Goal: Check status: Check status

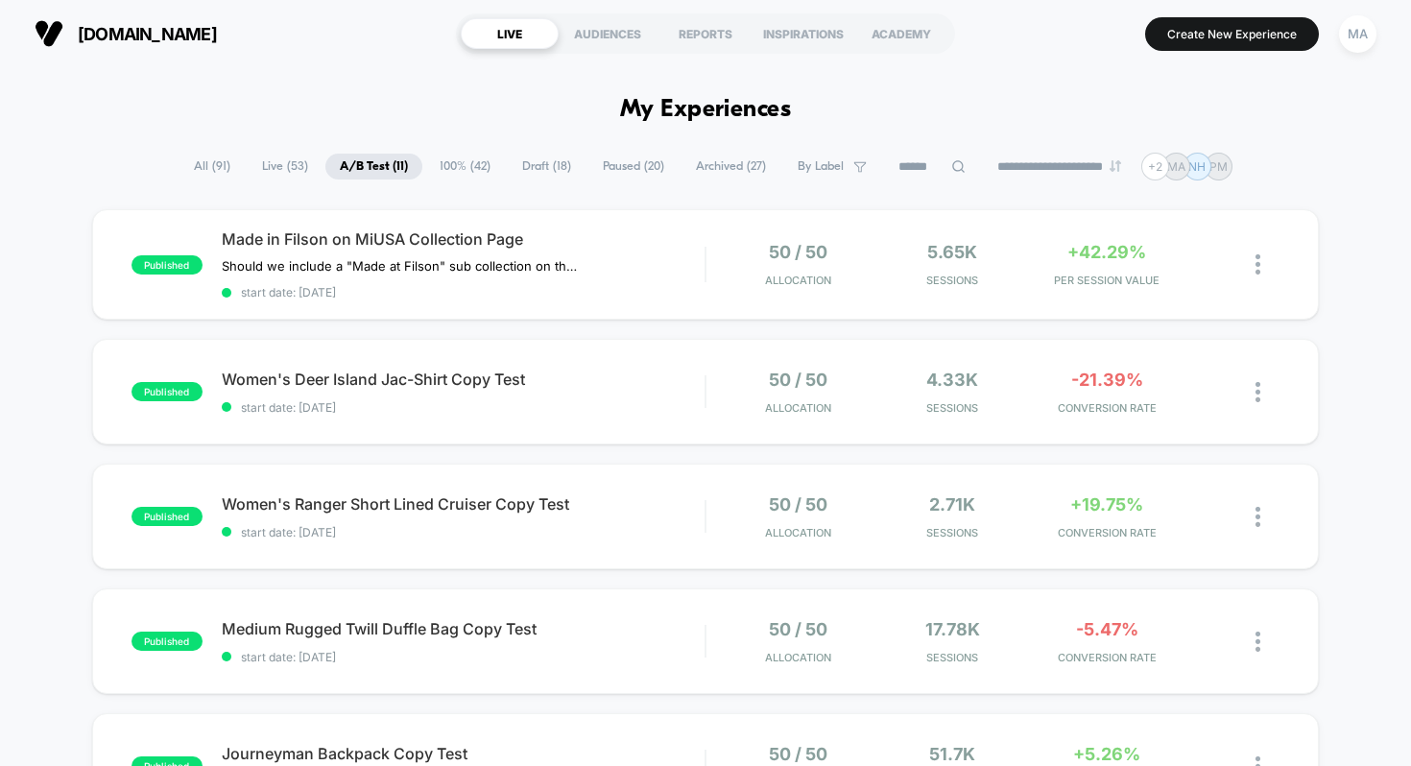
click at [551, 169] on span "Draft ( 18 )" at bounding box center [547, 167] width 78 height 26
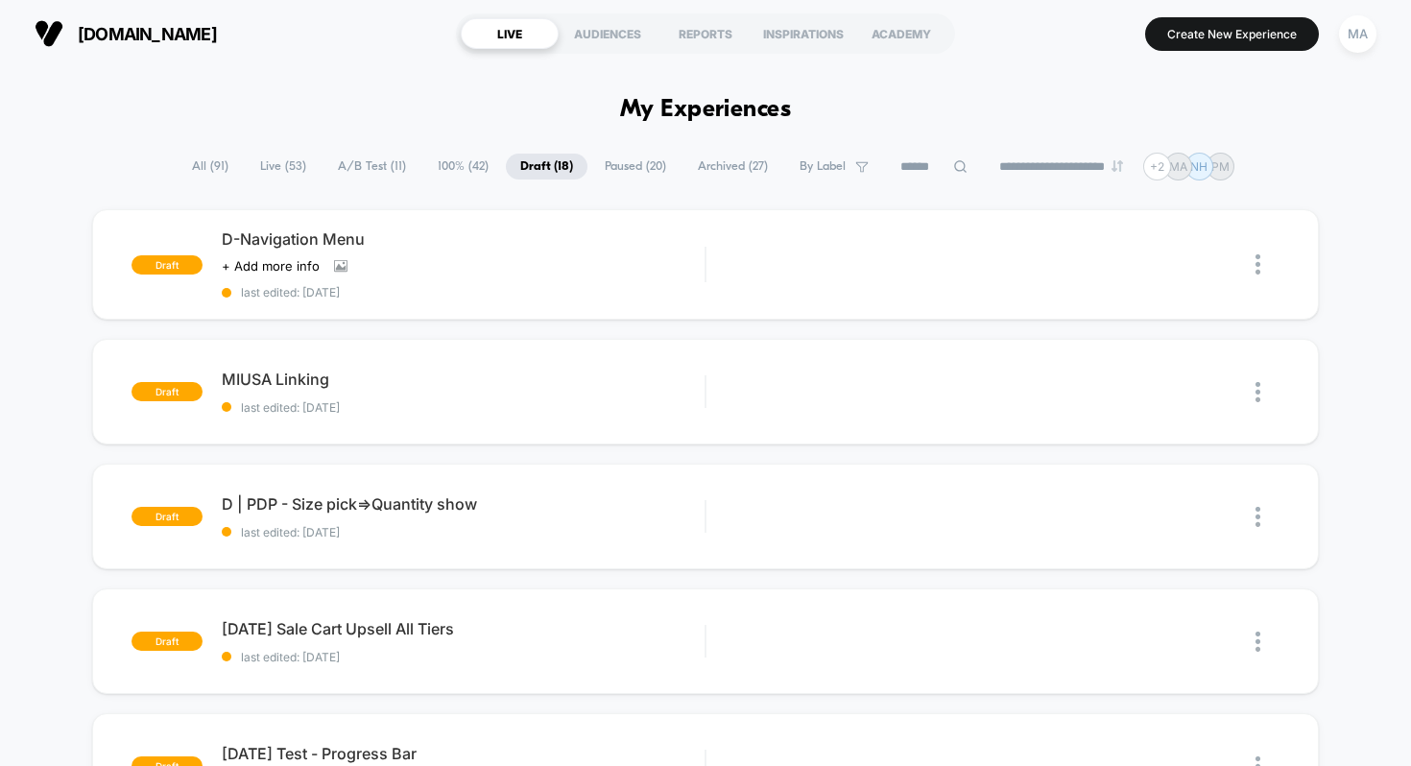
click at [631, 159] on span "Paused ( 20 )" at bounding box center [635, 167] width 90 height 26
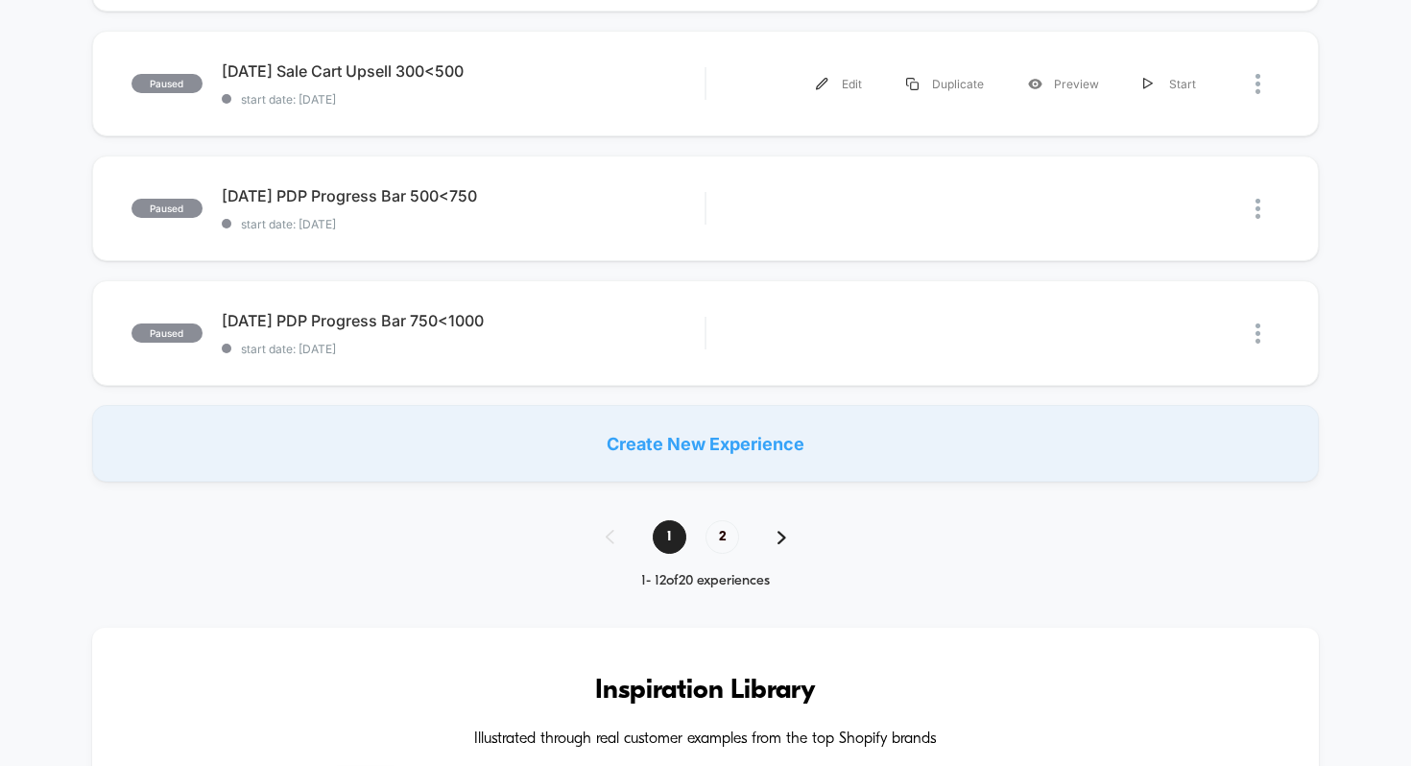
scroll to position [1312, 0]
click at [731, 531] on span "2" at bounding box center [723, 536] width 34 height 34
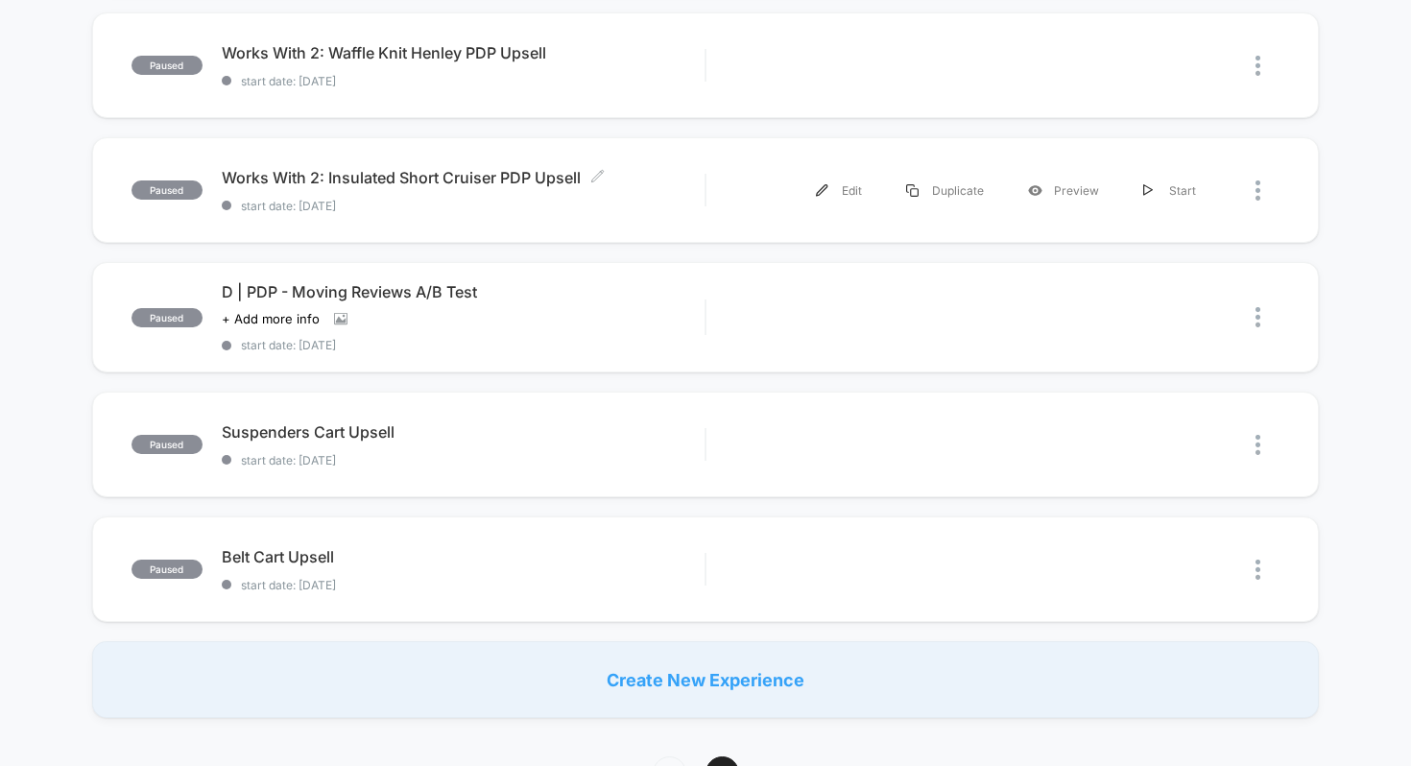
scroll to position [602, 0]
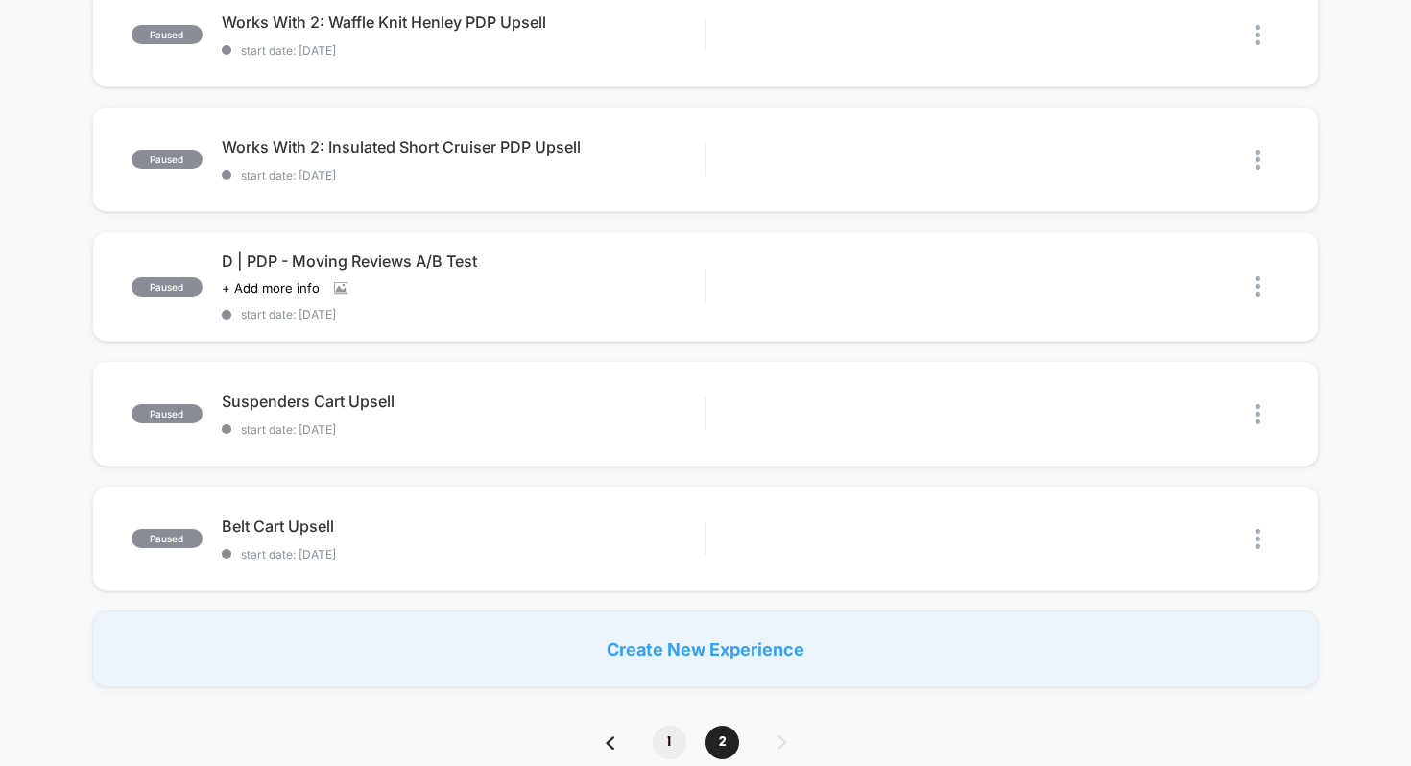
click at [673, 743] on span "1" at bounding box center [670, 743] width 34 height 34
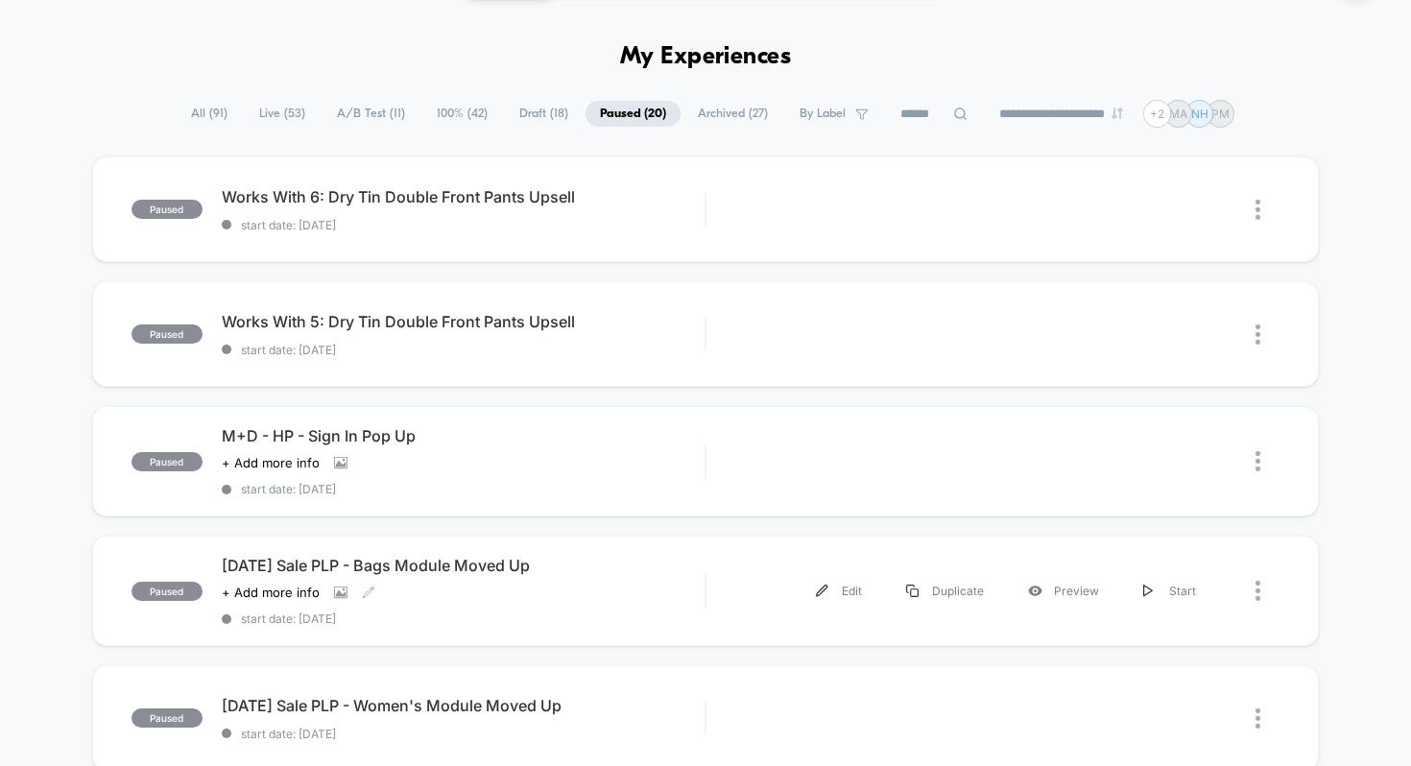
scroll to position [0, 0]
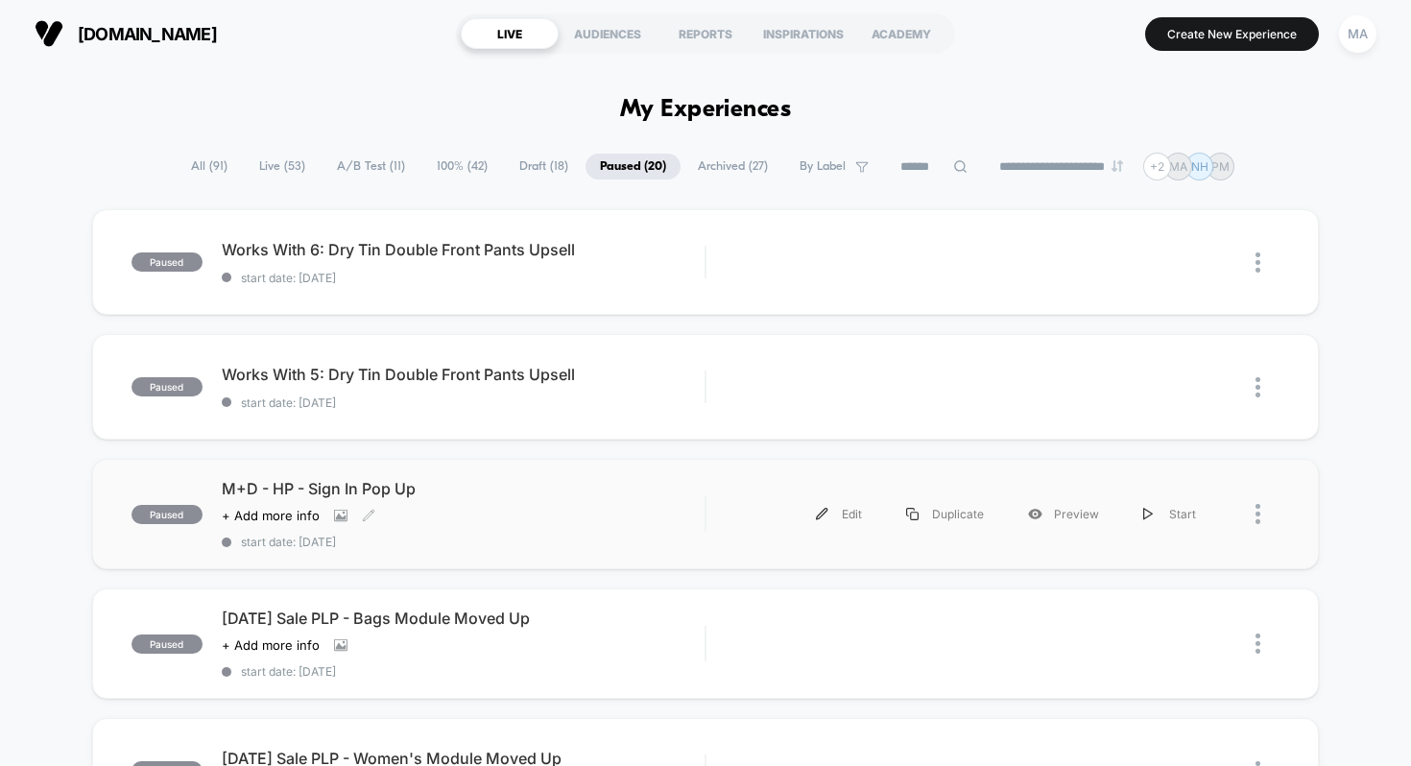
click at [441, 502] on div "M+D - HP - Sign In Pop Up Click to view images Click to edit experience details…" at bounding box center [464, 514] width 484 height 70
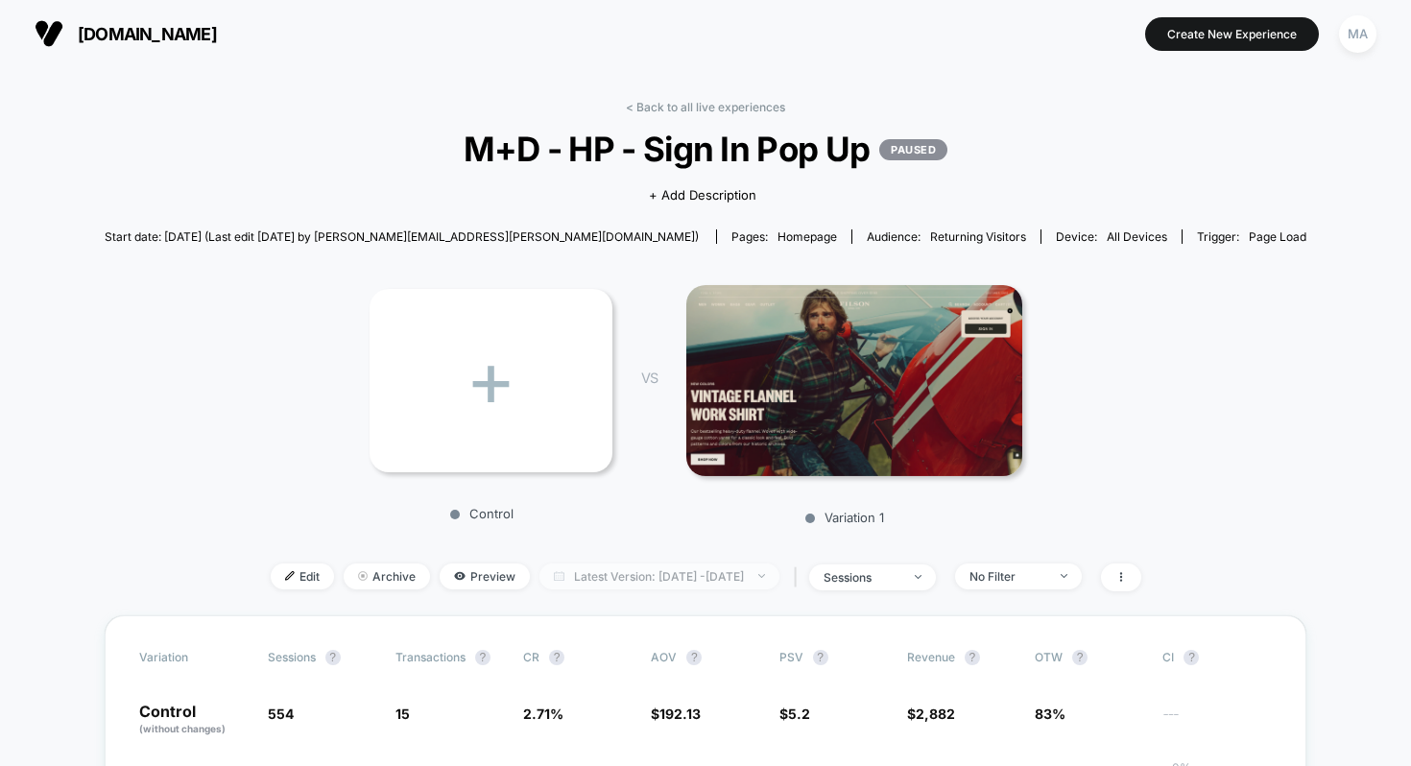
click at [563, 578] on span "Latest Version: [DATE] - [DATE]" at bounding box center [660, 577] width 240 height 26
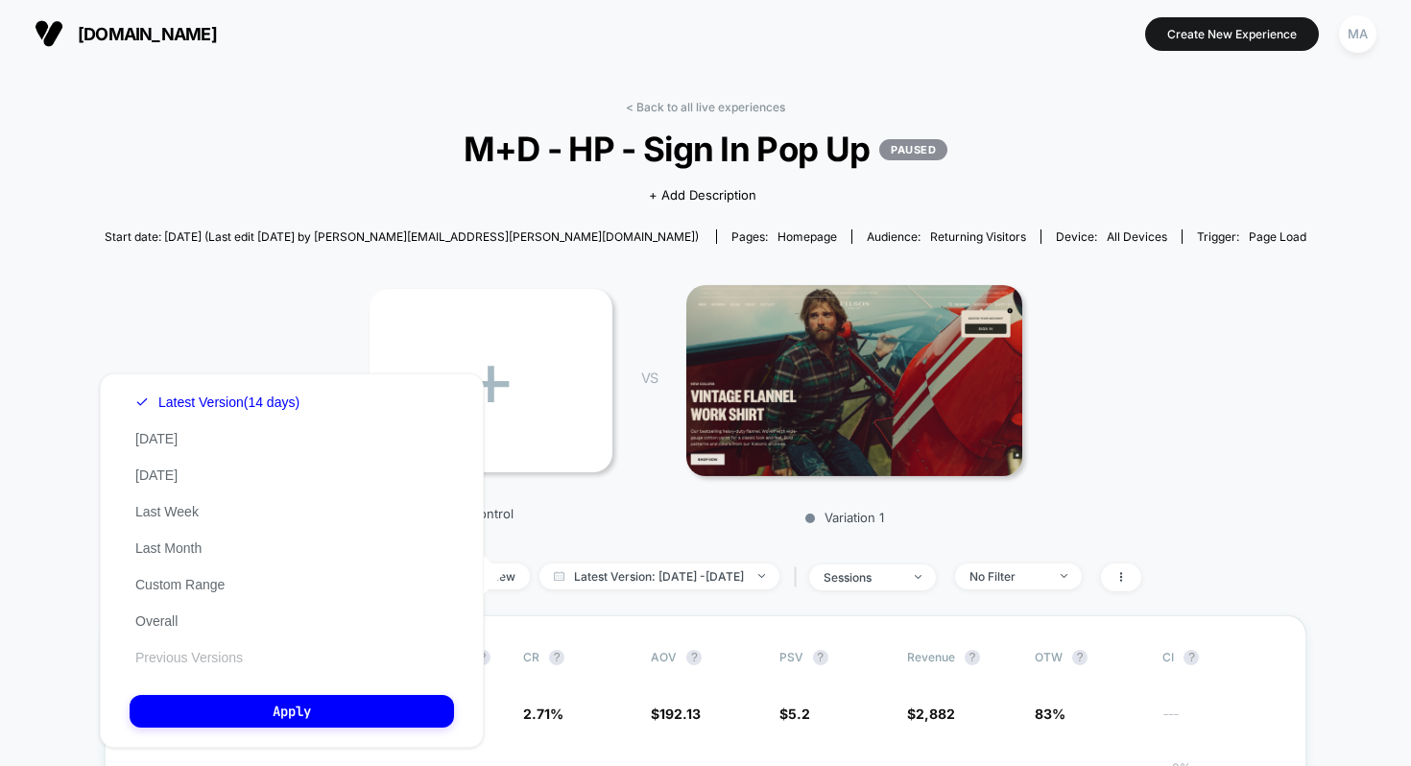
click at [191, 654] on button "Previous Versions" at bounding box center [189, 657] width 119 height 17
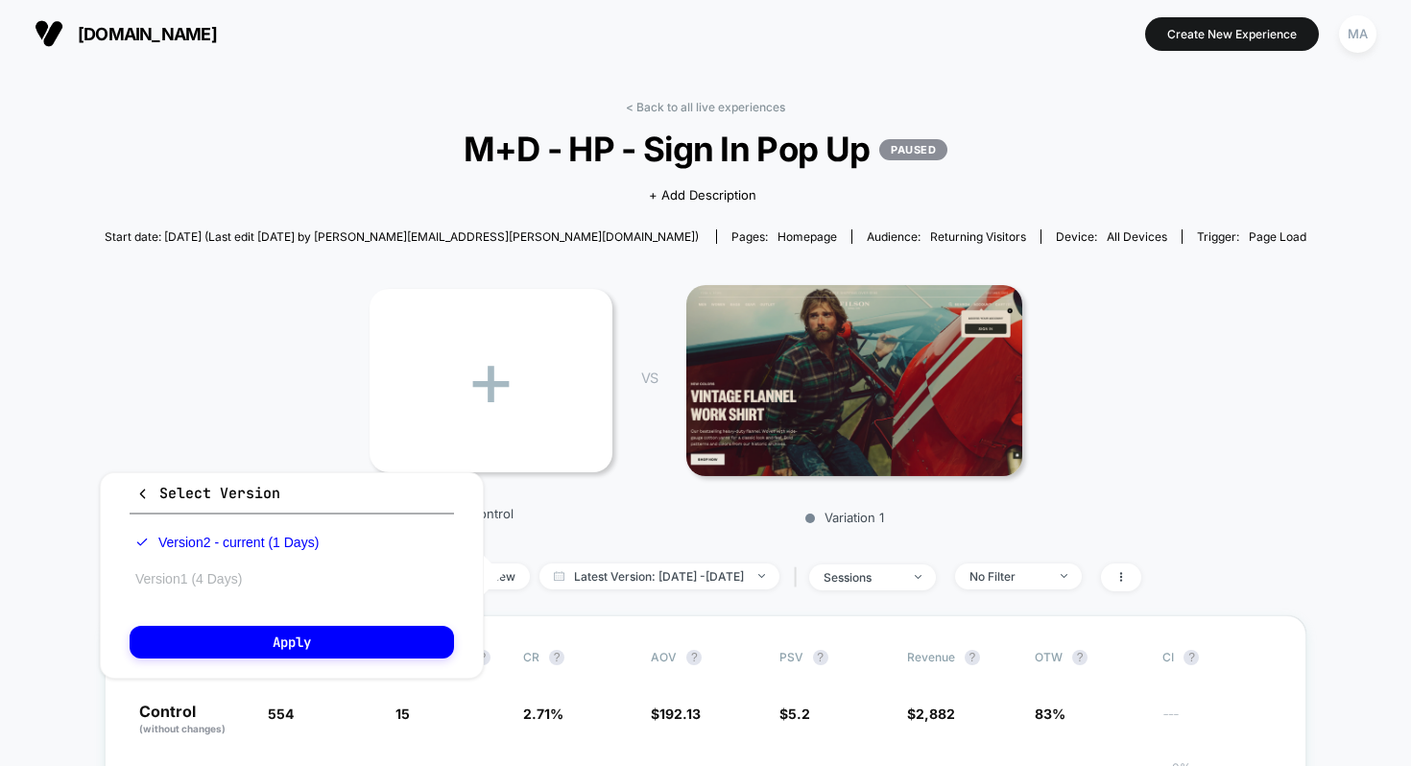
click at [200, 578] on button "Version 1 (4 Days)" at bounding box center [189, 578] width 118 height 17
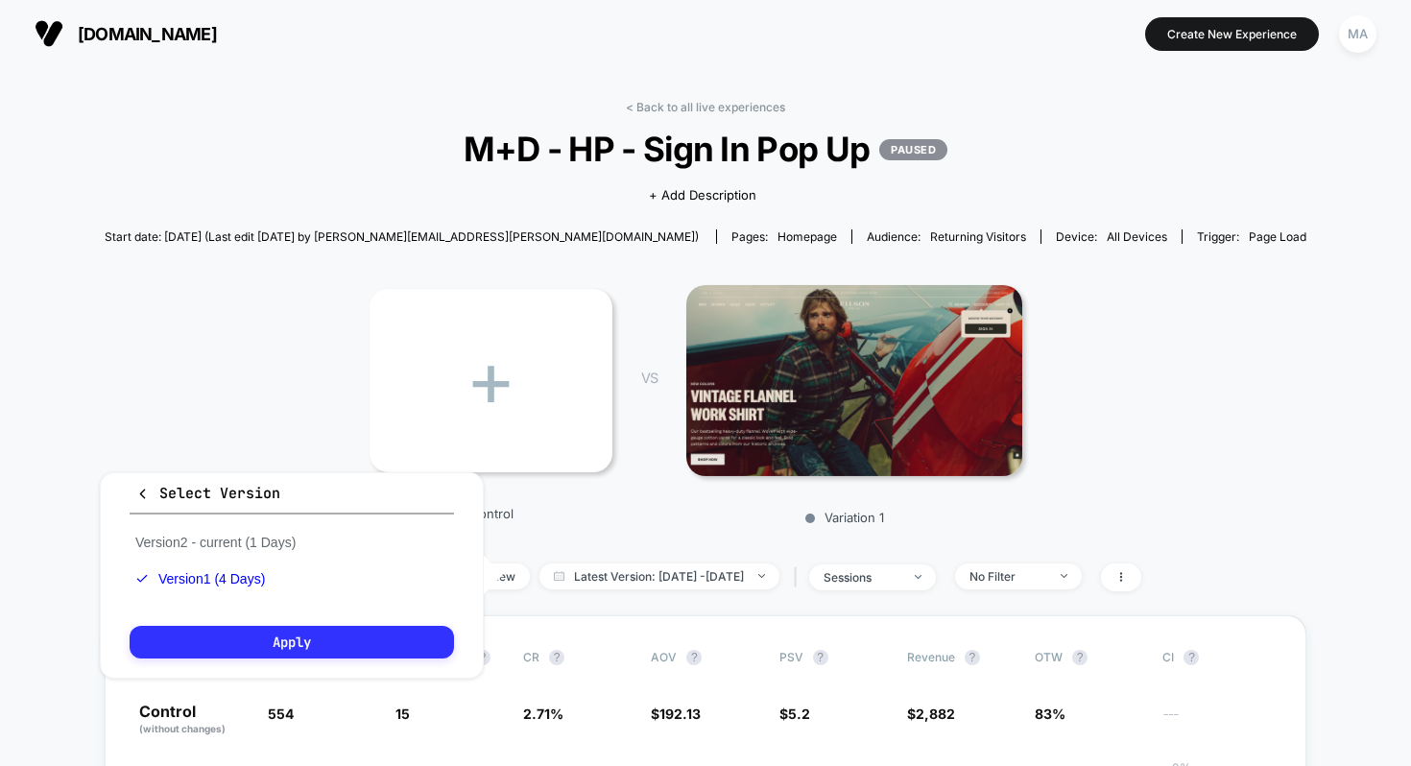
click at [318, 642] on button "Apply" at bounding box center [292, 642] width 325 height 33
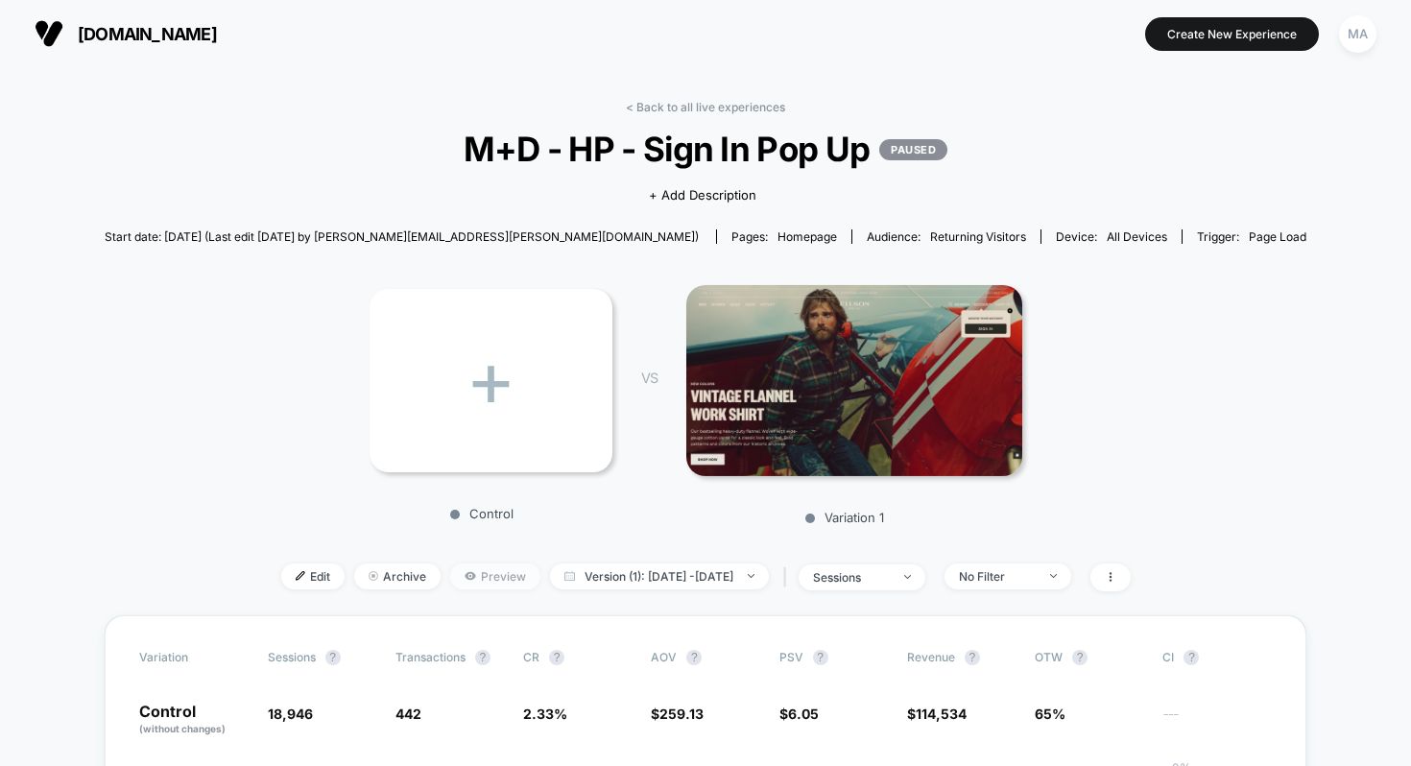
click at [450, 576] on span "Preview" at bounding box center [495, 577] width 90 height 26
click at [323, 349] on div "+ Control VS Variation 1" at bounding box center [696, 399] width 1202 height 272
click at [617, 574] on span "Version (1): [DATE] - [DATE]" at bounding box center [659, 577] width 219 height 26
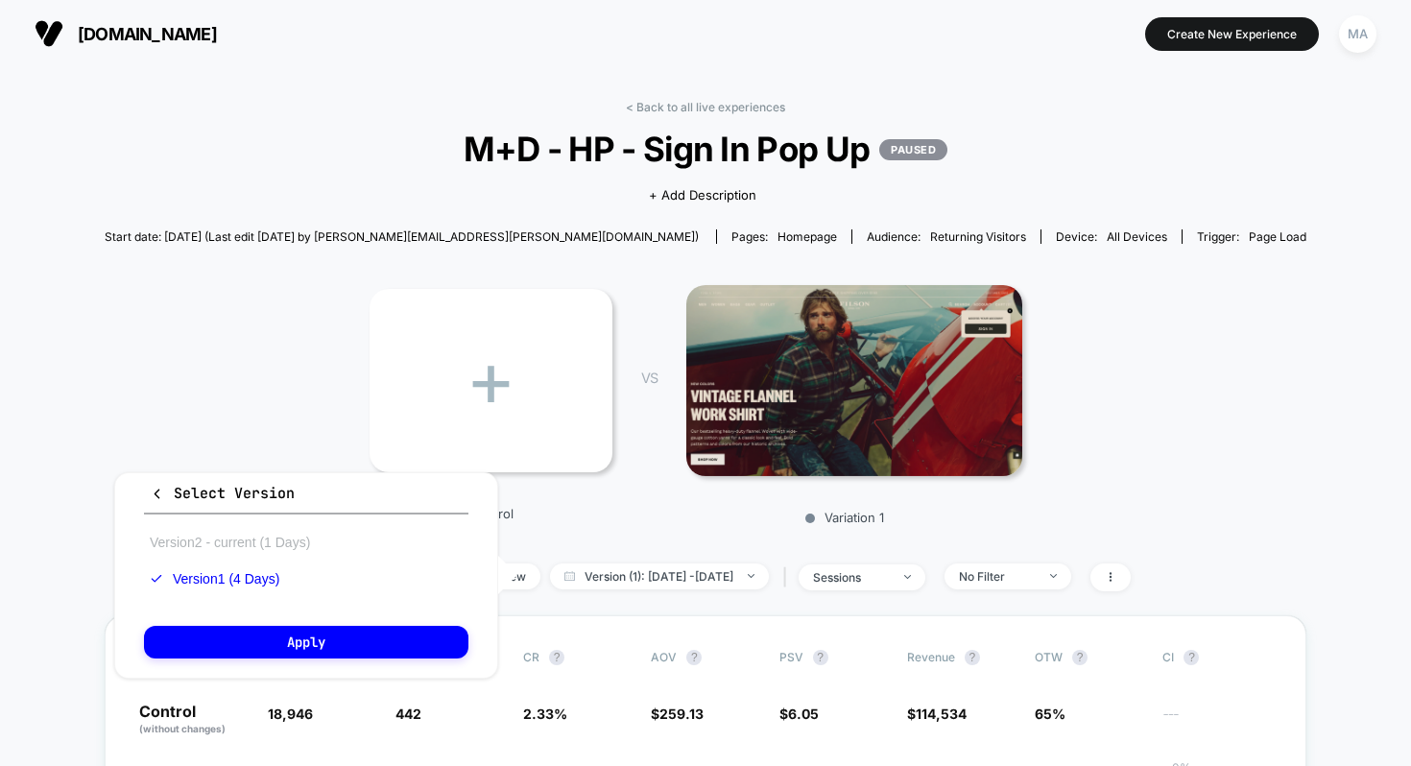
click at [206, 546] on button "Version 2 - current (1 Days)" at bounding box center [230, 542] width 172 height 17
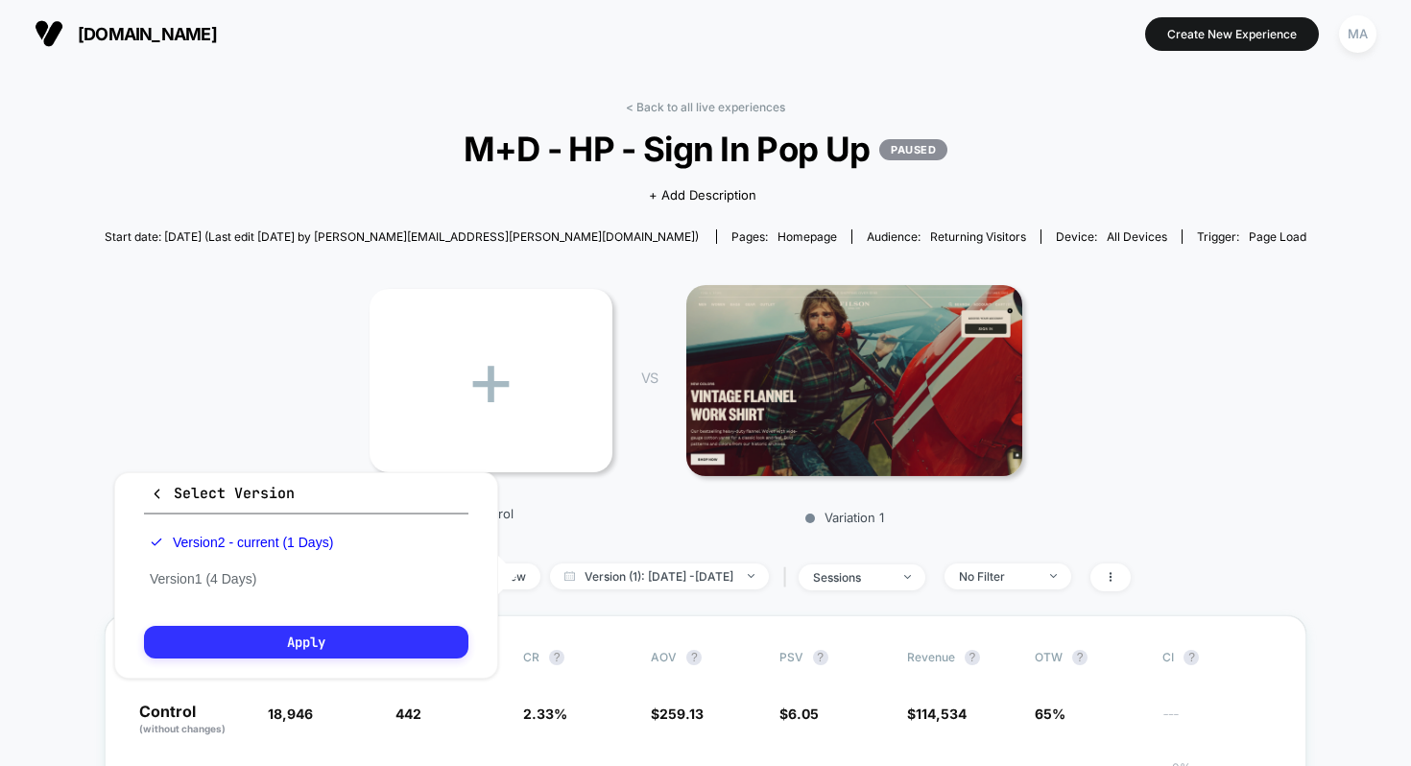
click at [313, 646] on button "Apply" at bounding box center [306, 642] width 325 height 33
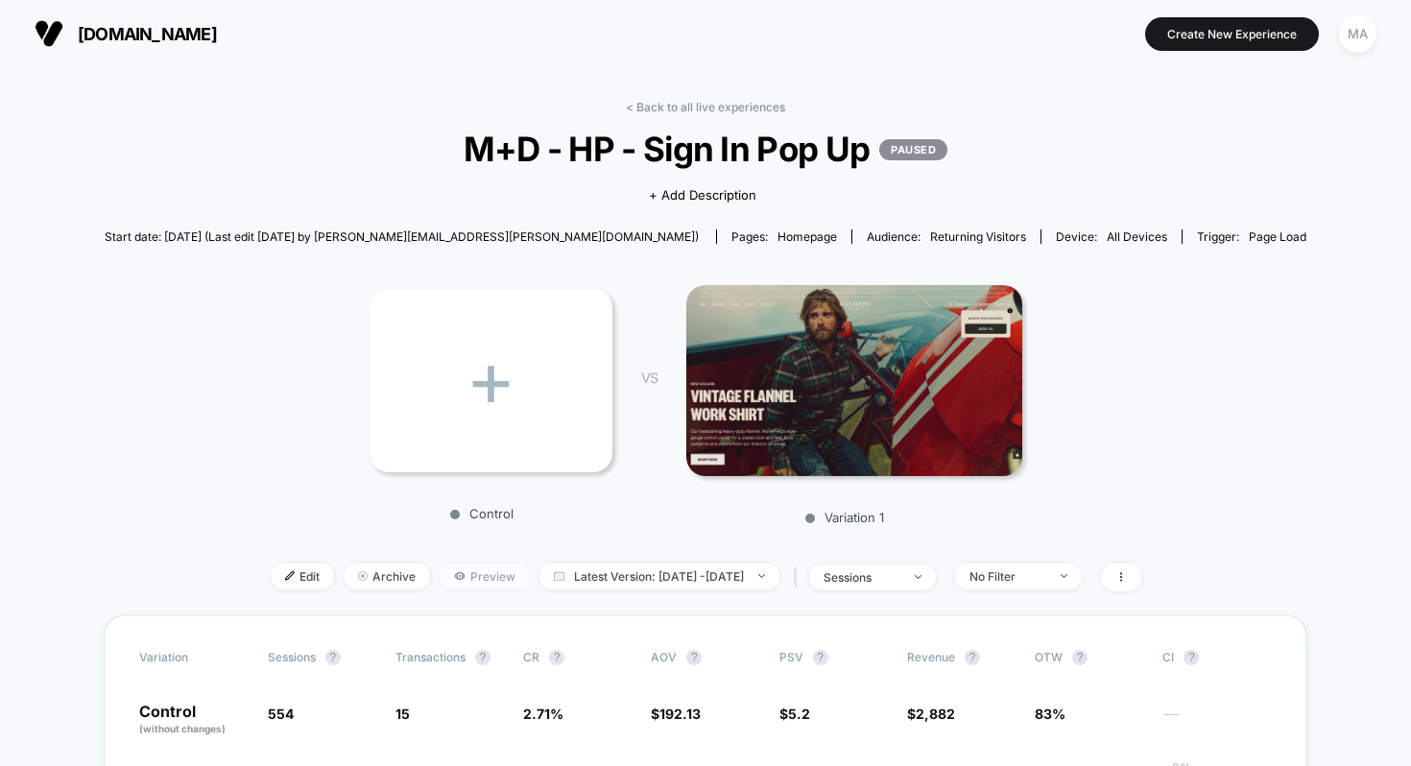
click at [454, 573] on icon at bounding box center [460, 576] width 12 height 12
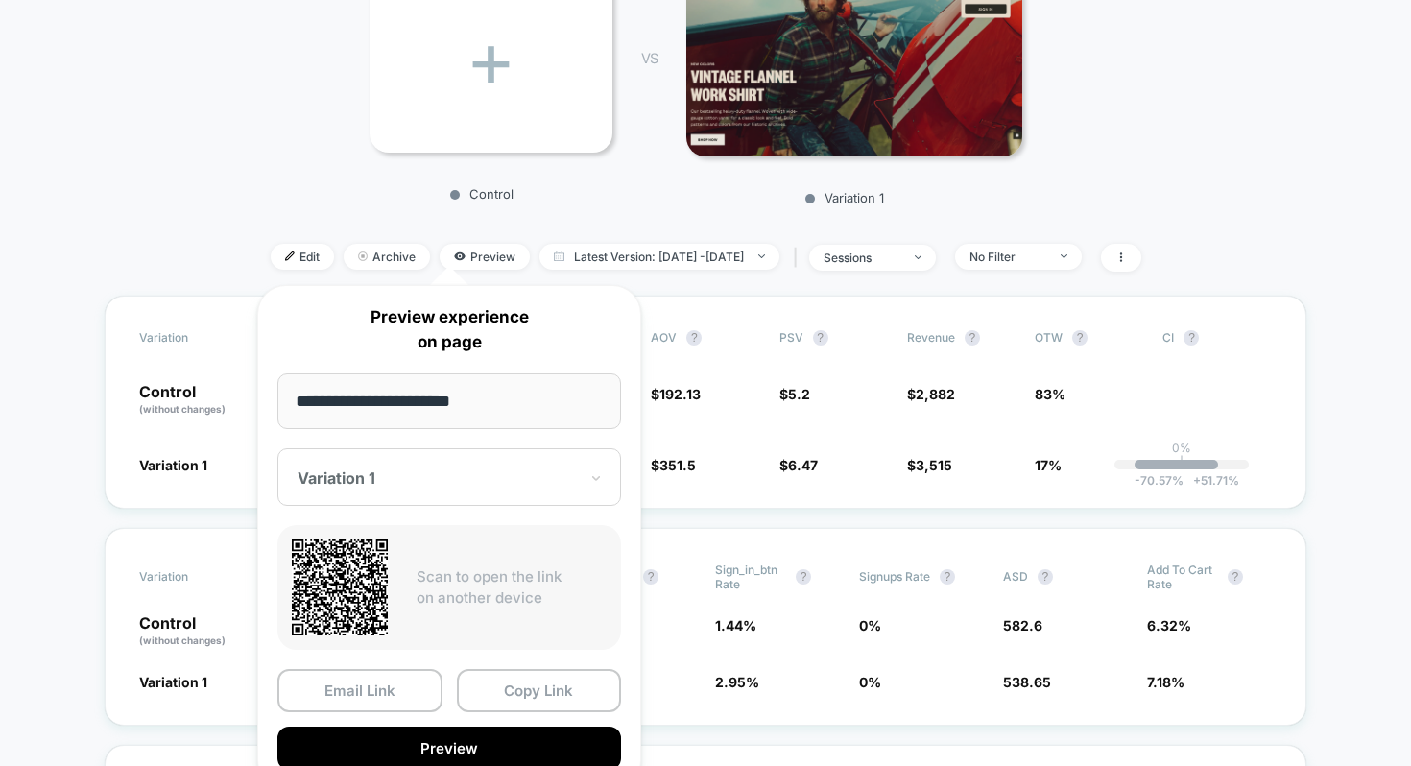
scroll to position [323, 0]
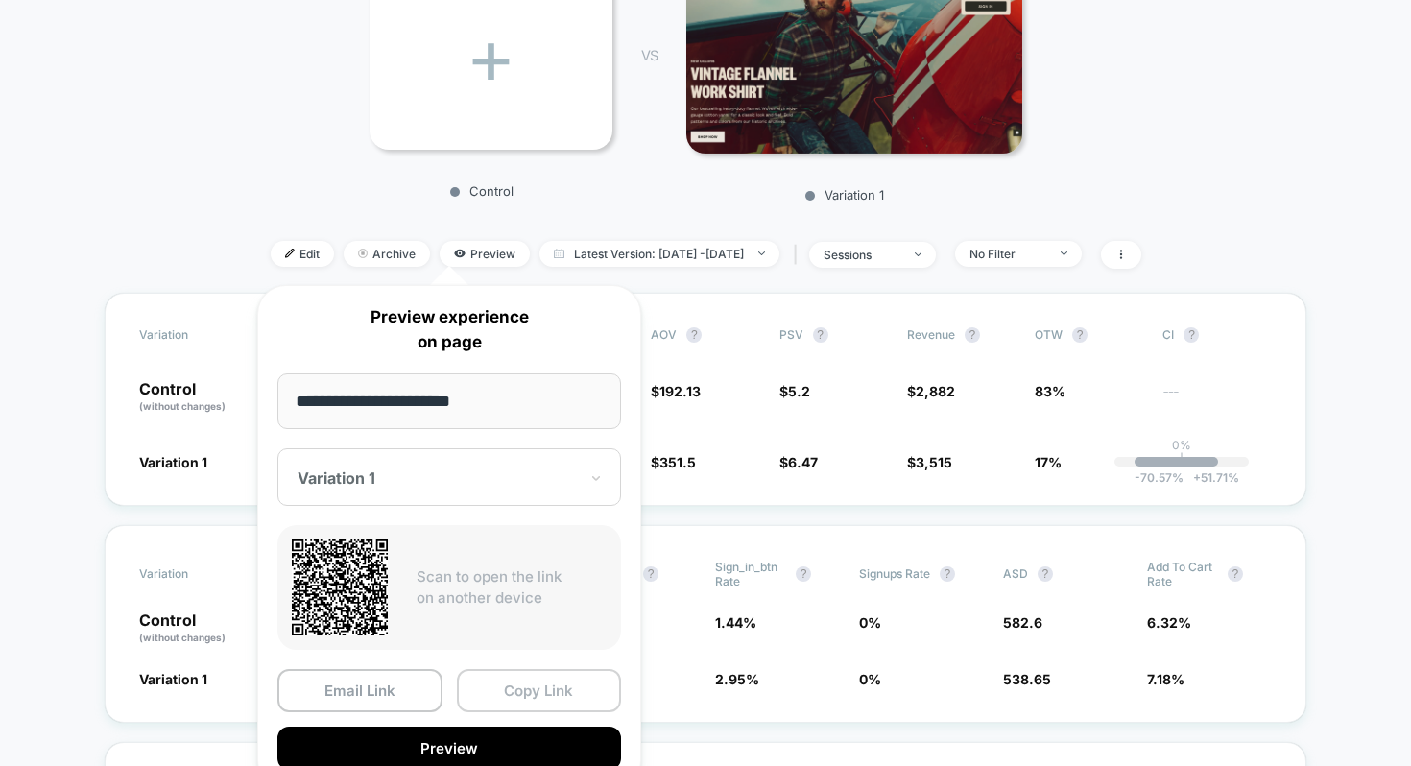
click at [526, 696] on button "Copy Link" at bounding box center [539, 690] width 165 height 43
